Goal: Task Accomplishment & Management: Manage account settings

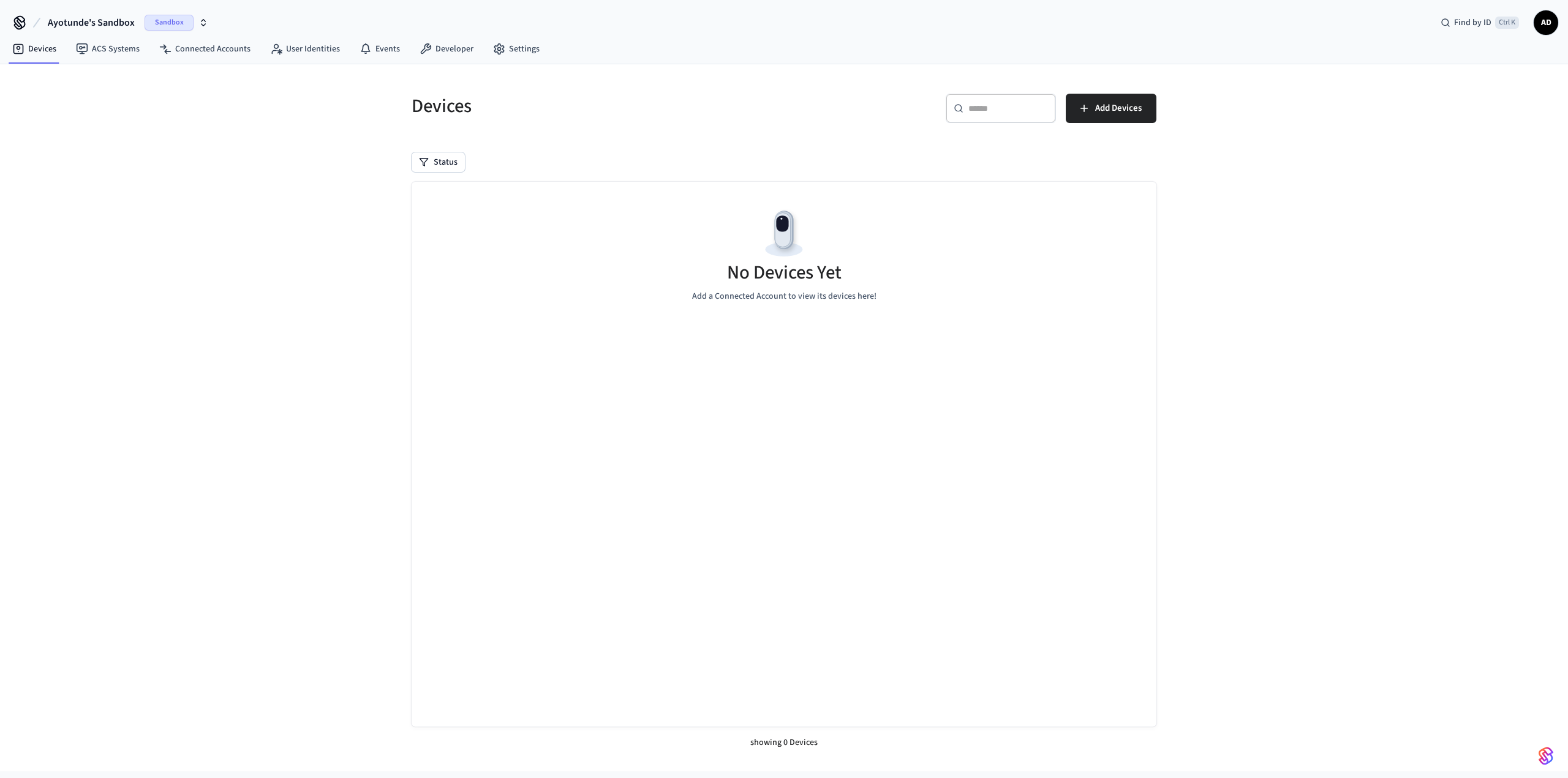
click at [1542, 21] on span "AD" at bounding box center [1545, 22] width 22 height 22
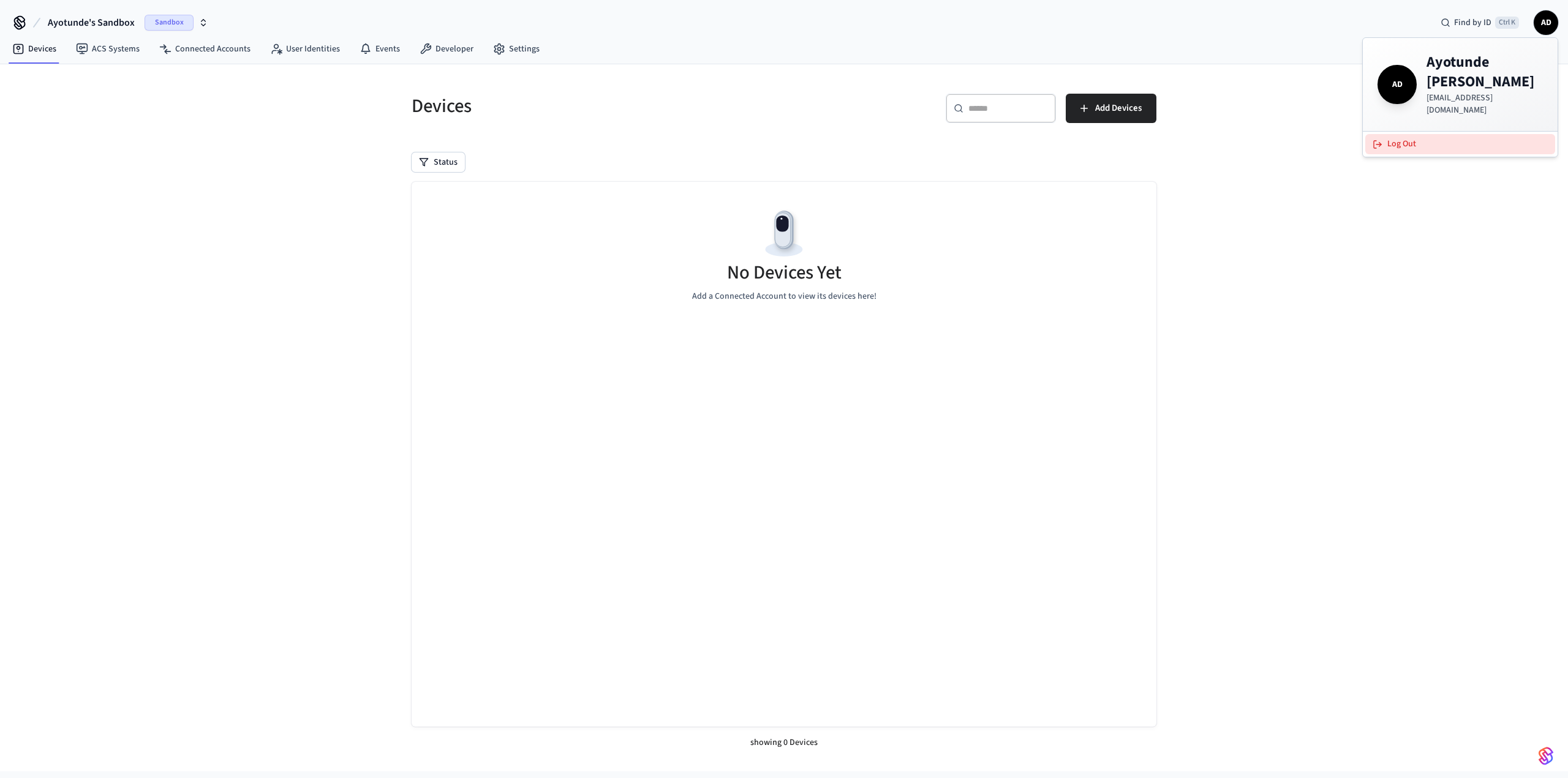
click at [1392, 135] on button "Log Out" at bounding box center [1460, 144] width 190 height 20
